Goal: Use online tool/utility: Utilize a website feature to perform a specific function

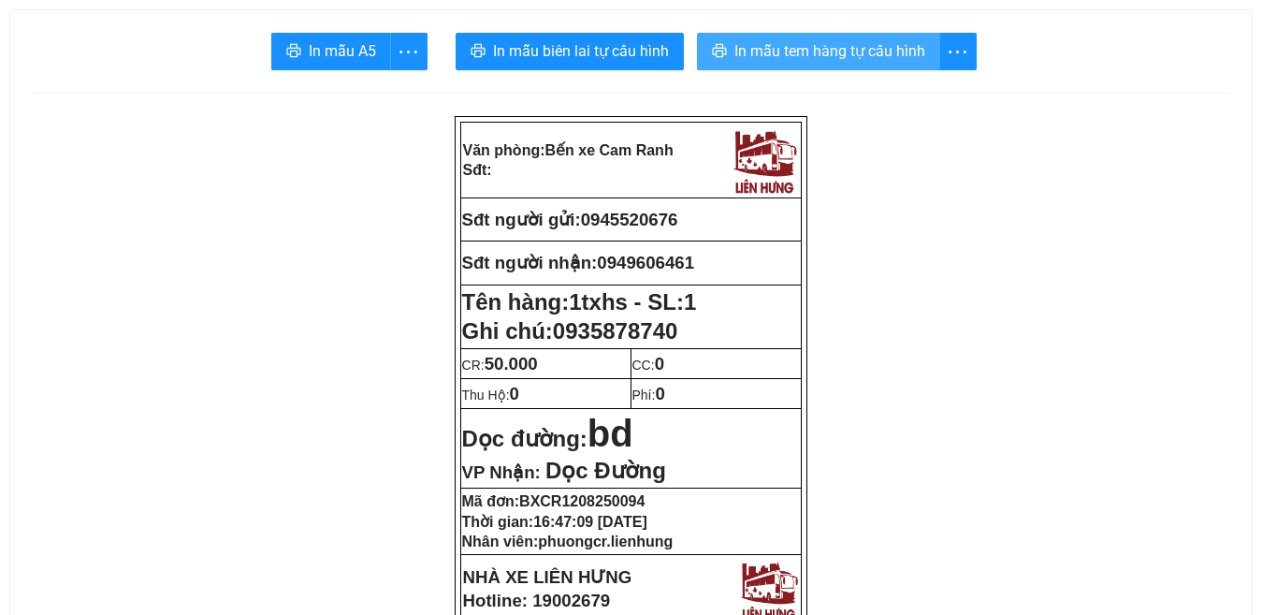
click at [783, 52] on span "In mẫu tem hàng tự cấu hình" at bounding box center [829, 50] width 191 height 23
click at [855, 51] on span "In mẫu tem hàng tự cấu hình" at bounding box center [829, 50] width 191 height 23
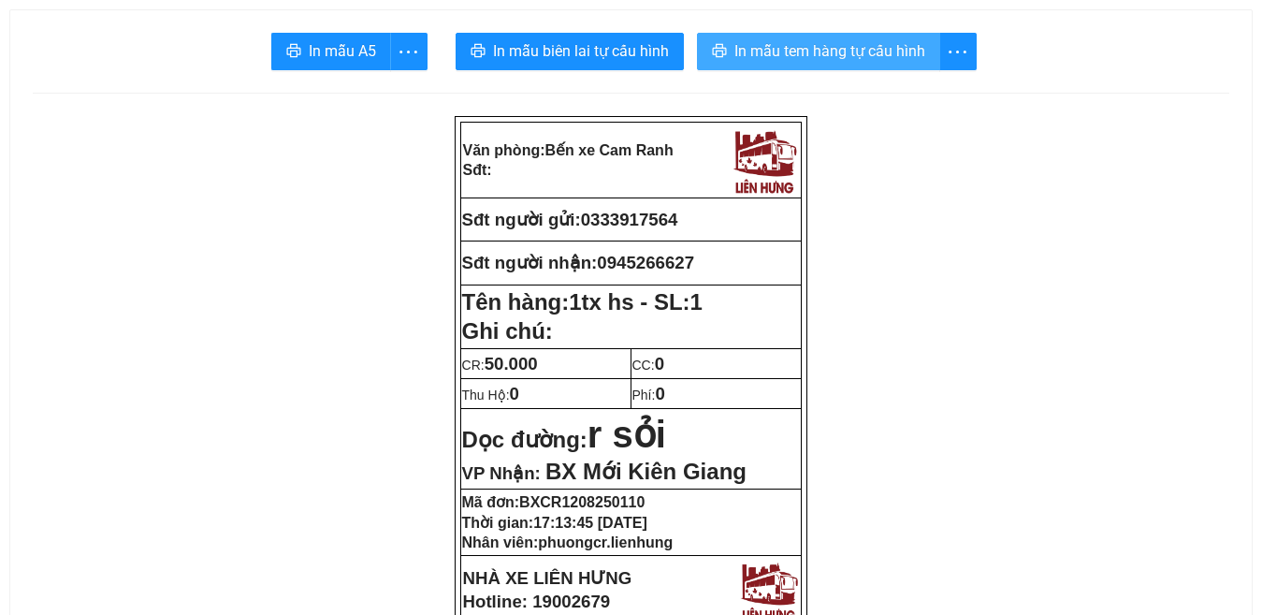
click at [867, 46] on span "In mẫu tem hàng tự cấu hình" at bounding box center [829, 50] width 191 height 23
